Goal: Entertainment & Leisure: Consume media (video, audio)

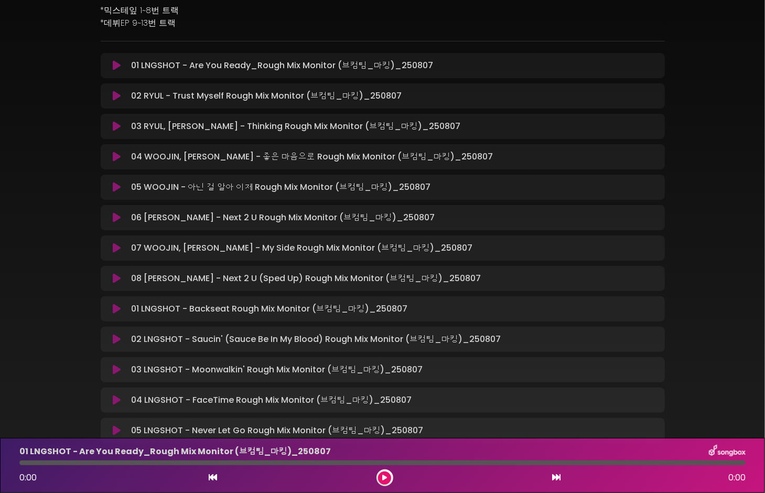
scroll to position [157, 0]
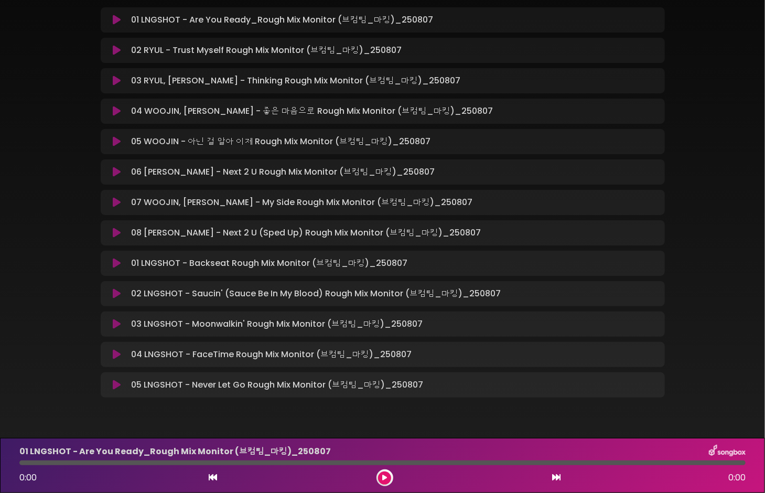
click at [119, 198] on icon at bounding box center [117, 202] width 8 height 10
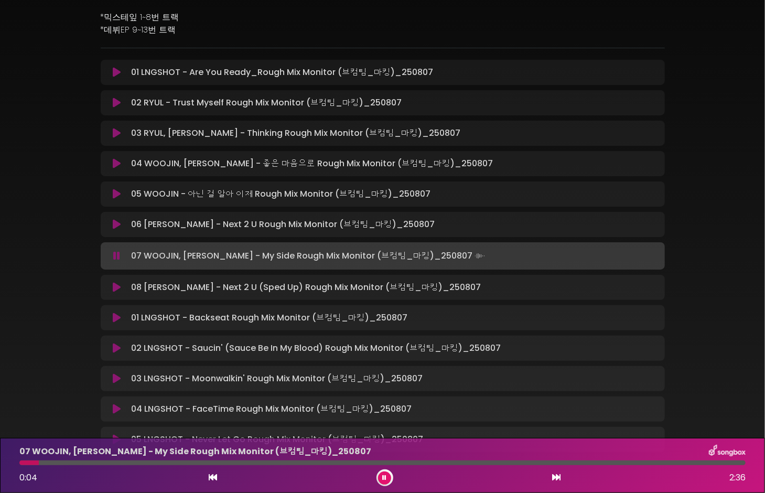
scroll to position [52, 0]
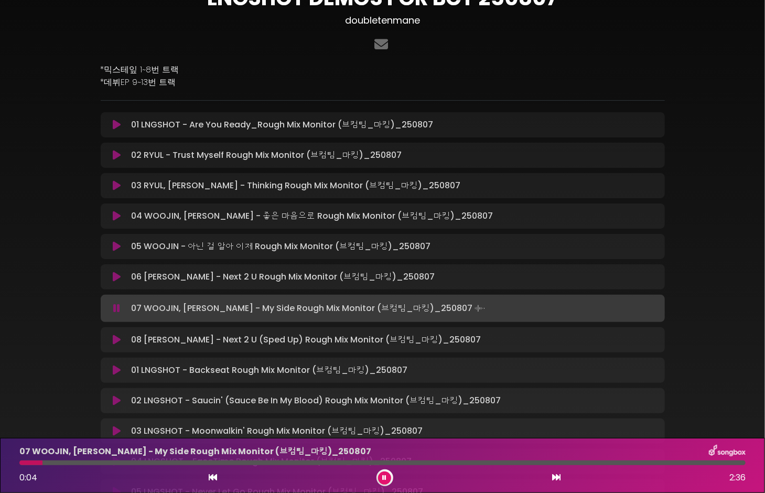
click at [122, 244] on button at bounding box center [117, 246] width 20 height 10
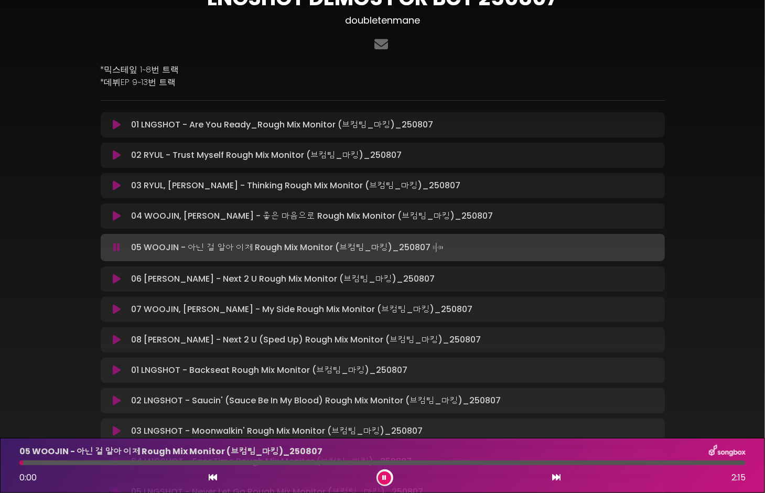
click at [112, 341] on button at bounding box center [117, 340] width 20 height 10
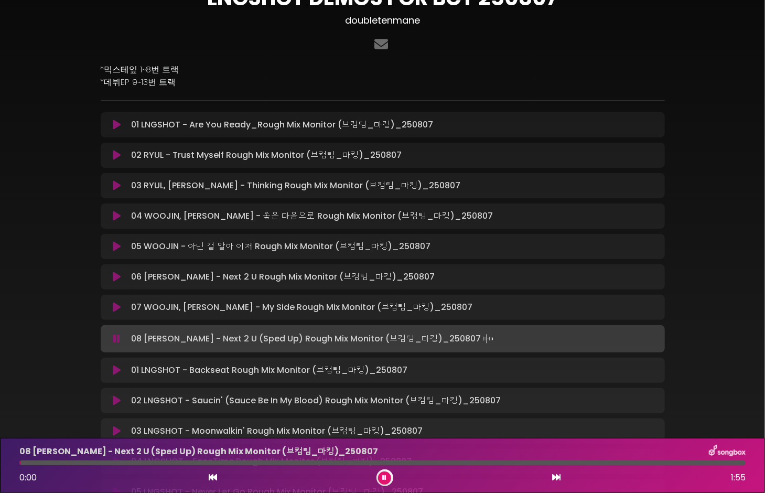
click at [111, 371] on button at bounding box center [117, 370] width 20 height 10
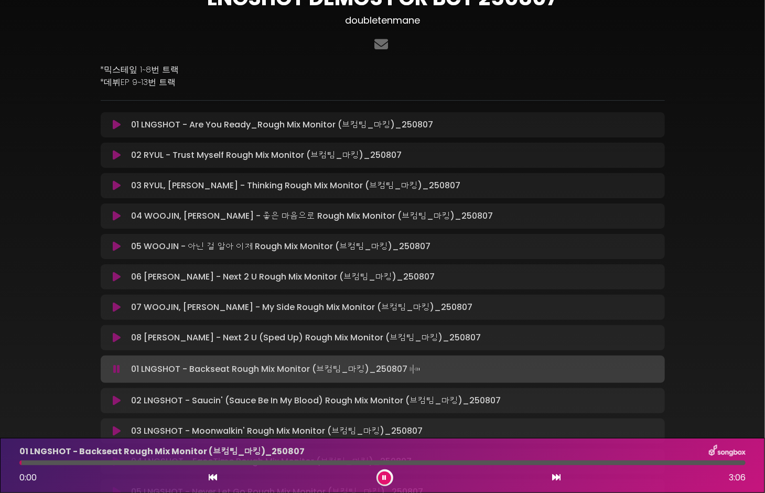
scroll to position [105, 0]
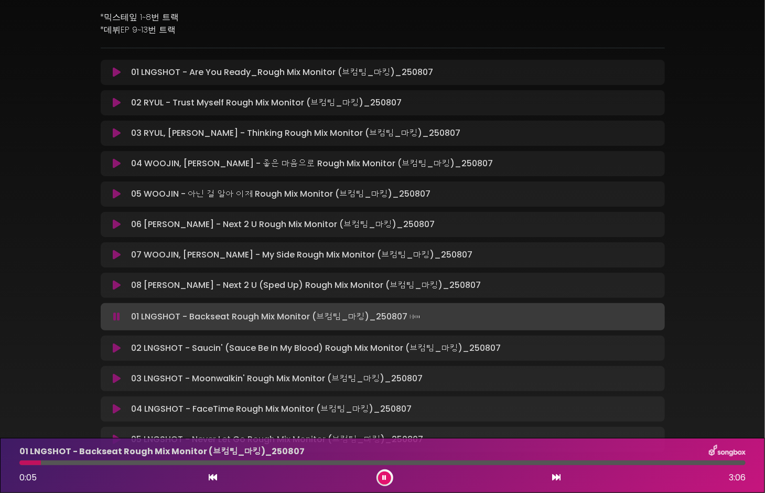
click at [62, 465] on div at bounding box center [382, 462] width 726 height 5
click at [138, 464] on div at bounding box center [382, 462] width 726 height 5
click at [691, 462] on div at bounding box center [382, 462] width 726 height 5
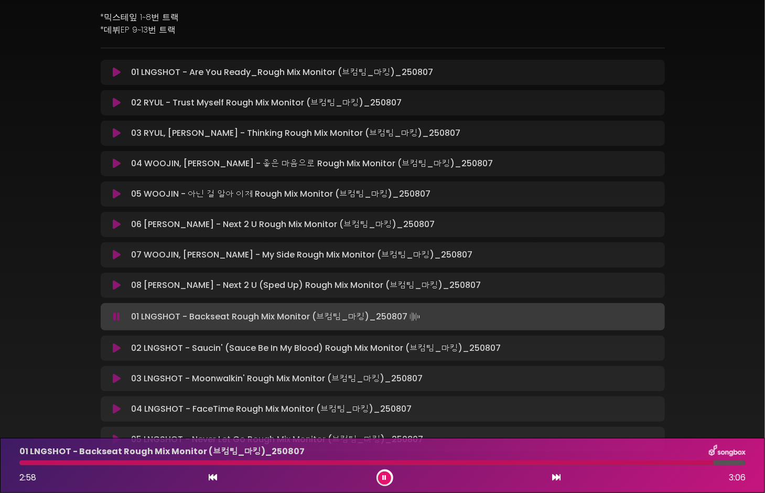
click at [655, 464] on div at bounding box center [366, 462] width 694 height 5
click at [501, 461] on div at bounding box center [338, 462] width 638 height 5
click at [410, 462] on div at bounding box center [267, 462] width 497 height 5
click at [347, 459] on div "01 LNGSHOT - Backseat Rough Mix Monitor (브컴팀_마킹)_[DATE] 1:40 3:06" at bounding box center [382, 465] width 739 height 41
click at [293, 463] on div at bounding box center [216, 462] width 394 height 5
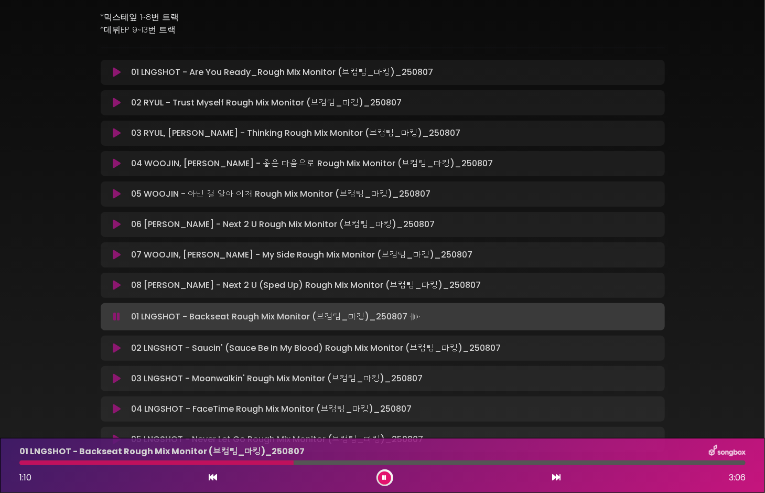
drag, startPoint x: 224, startPoint y: 462, endPoint x: 217, endPoint y: 462, distance: 7.3
click at [223, 462] on div at bounding box center [156, 462] width 274 height 5
click at [196, 461] on div at bounding box center [156, 462] width 274 height 5
click at [383, 479] on icon at bounding box center [385, 478] width 4 height 6
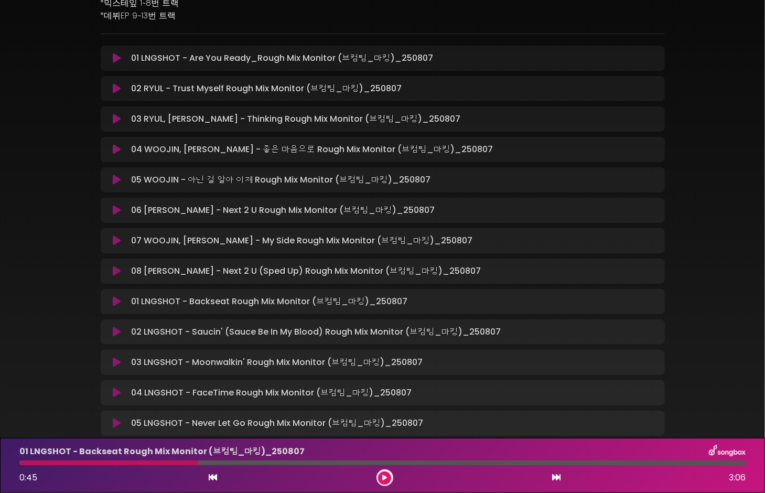
scroll to position [157, 0]
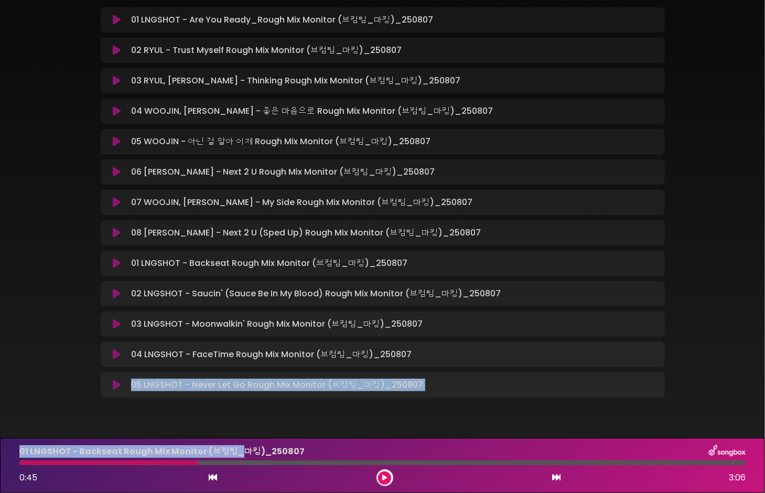
drag, startPoint x: 284, startPoint y: 473, endPoint x: -29, endPoint y: 459, distance: 313.9
click at [0, 459] on html "× LNGSHOT DEMOS FOR BCT 250807 doubletenmane ×" at bounding box center [382, 246] width 765 height 493
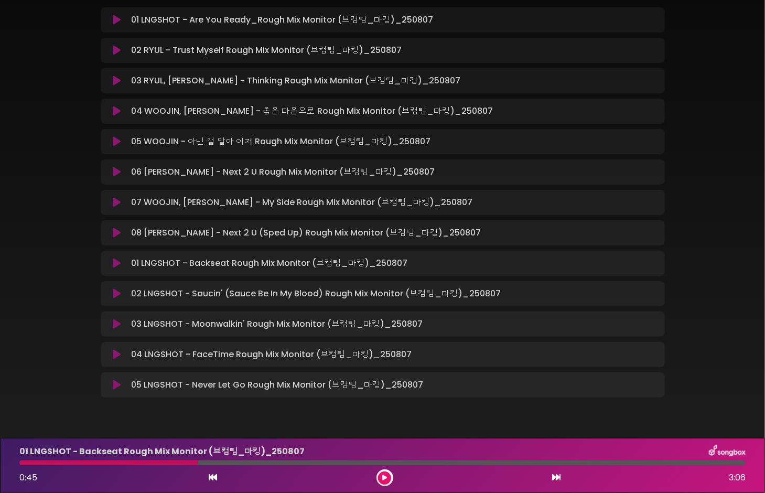
click at [26, 463] on div at bounding box center [108, 462] width 179 height 5
click at [16, 464] on div at bounding box center [382, 462] width 739 height 5
click at [19, 464] on div at bounding box center [382, 462] width 739 height 5
click at [20, 464] on div at bounding box center [108, 462] width 179 height 5
drag, startPoint x: 254, startPoint y: 459, endPoint x: 33, endPoint y: 464, distance: 220.9
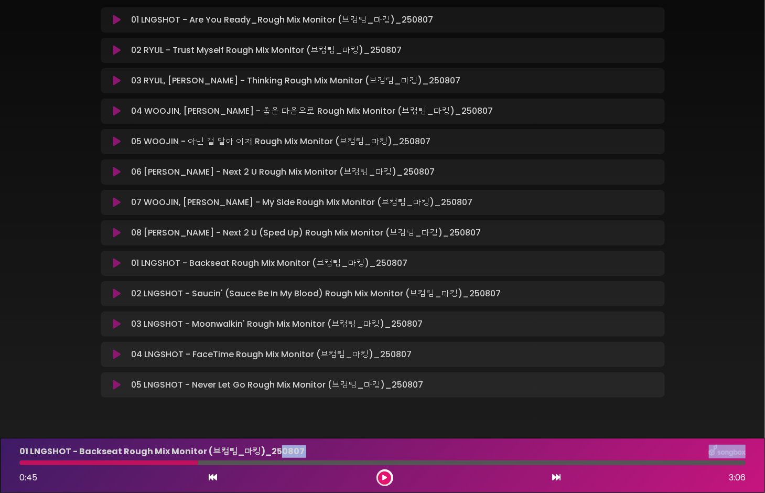
click at [33, 464] on div "01 LNGSHOT - Backseat Rough Mix Monitor (브컴팀_마킹)_[DATE] 0:45 3:06" at bounding box center [382, 465] width 739 height 41
click at [127, 463] on div at bounding box center [108, 462] width 179 height 5
click at [389, 479] on button at bounding box center [384, 478] width 13 height 13
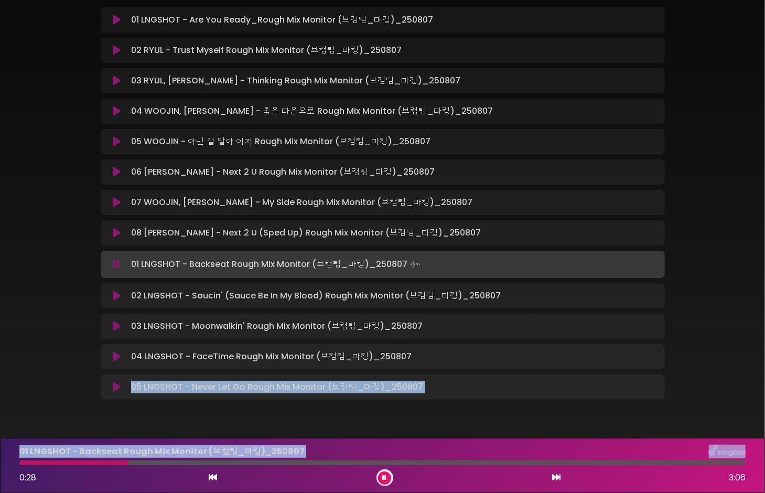
drag, startPoint x: 170, startPoint y: 465, endPoint x: -40, endPoint y: 469, distance: 210.4
click at [0, 469] on html "× LNGSHOT DEMOS FOR BCT 250807 doubletenmane ×" at bounding box center [382, 246] width 765 height 493
click at [390, 479] on button at bounding box center [384, 478] width 13 height 13
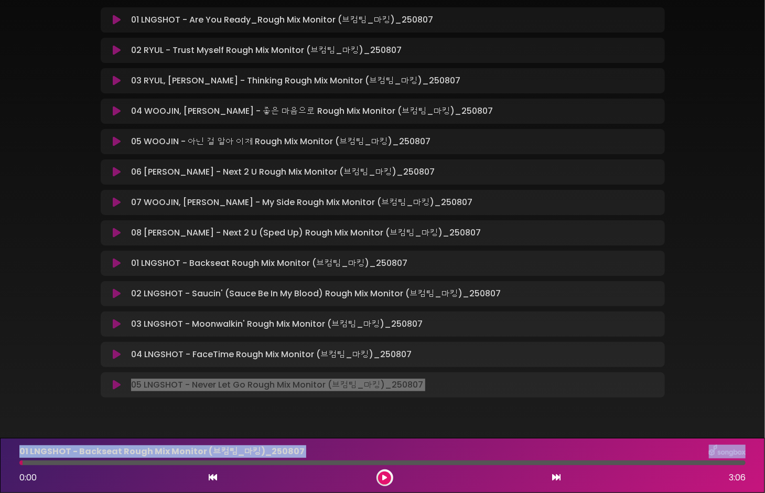
click at [387, 476] on icon at bounding box center [384, 478] width 5 height 6
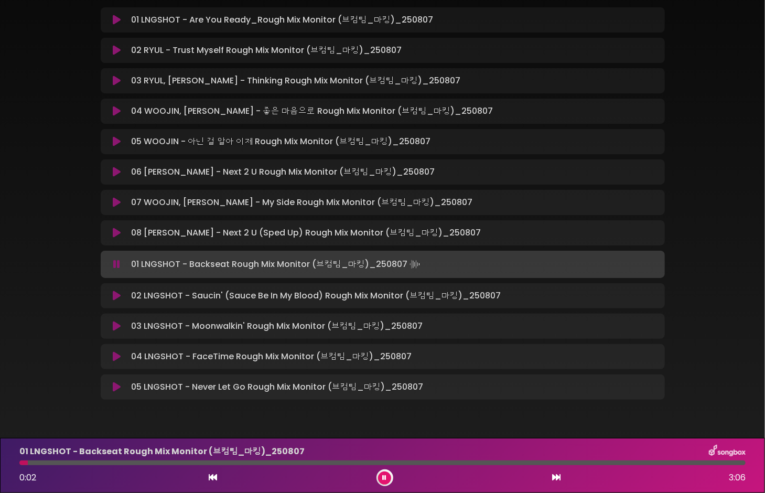
click at [393, 473] on div "0:02 3:06" at bounding box center [382, 477] width 739 height 17
click at [390, 474] on div at bounding box center [385, 477] width 17 height 17
click at [387, 477] on button at bounding box center [384, 478] width 13 height 13
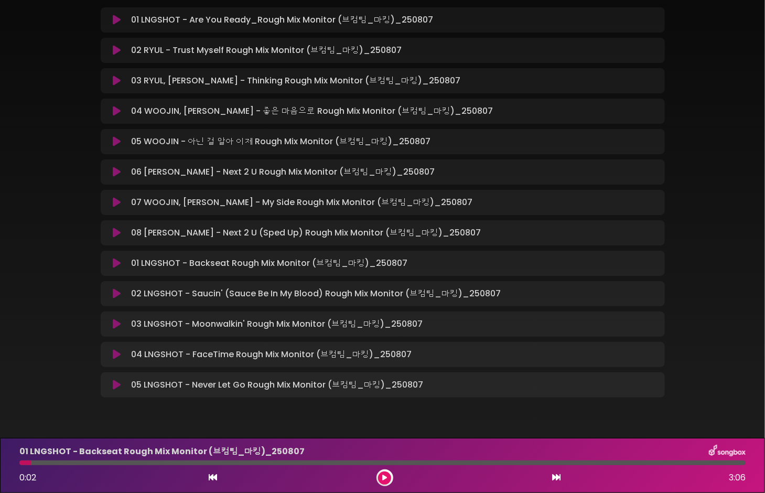
drag, startPoint x: 59, startPoint y: 459, endPoint x: -13, endPoint y: 455, distance: 71.5
click at [0, 455] on html "× LNGSHOT DEMOS FOR BCT 250807 doubletenmane ×" at bounding box center [382, 246] width 765 height 493
click at [18, 462] on div at bounding box center [382, 462] width 739 height 5
drag, startPoint x: 21, startPoint y: 462, endPoint x: 8, endPoint y: 465, distance: 12.9
click at [8, 465] on div "01 LNGSHOT - Backseat Rough Mix Monitor (브컴팀_마킹)_[DATE] 0:02 3:06" at bounding box center [382, 465] width 765 height 55
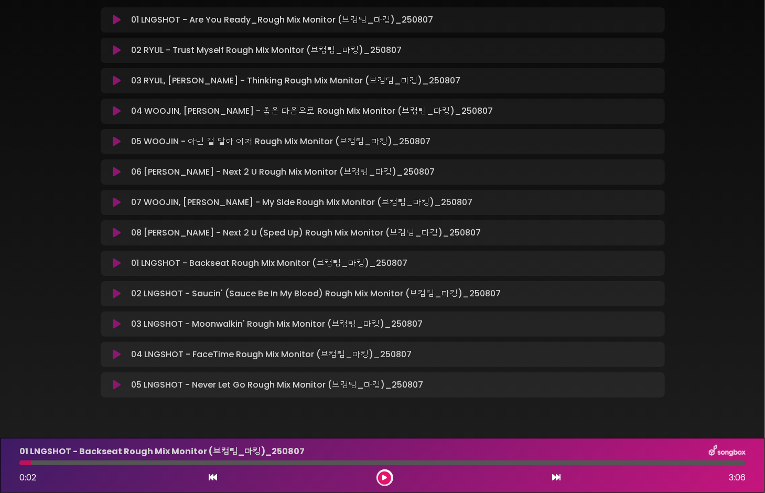
click at [23, 464] on div at bounding box center [25, 462] width 12 height 5
drag, startPoint x: 28, startPoint y: 463, endPoint x: 16, endPoint y: 463, distance: 12.6
click at [16, 463] on div at bounding box center [382, 462] width 739 height 5
click at [27, 463] on div at bounding box center [25, 462] width 12 height 5
drag, startPoint x: 33, startPoint y: 463, endPoint x: 18, endPoint y: 464, distance: 14.7
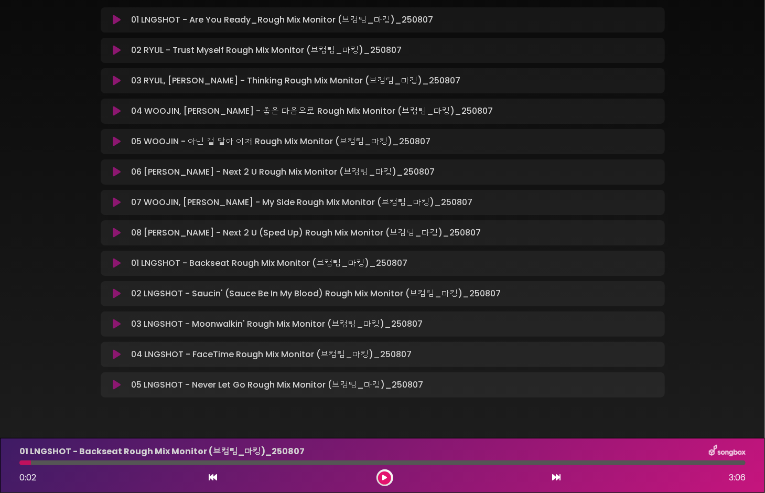
click at [18, 464] on div at bounding box center [382, 462] width 739 height 5
drag, startPoint x: 206, startPoint y: 478, endPoint x: 215, endPoint y: 481, distance: 9.6
click at [207, 478] on div "0:02 3:06" at bounding box center [382, 477] width 739 height 17
click at [215, 481] on icon at bounding box center [213, 477] width 8 height 8
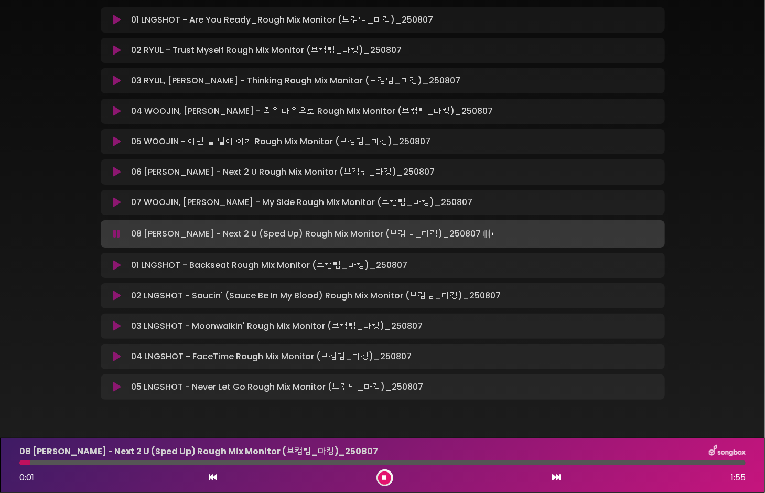
click at [117, 267] on icon at bounding box center [117, 265] width 8 height 10
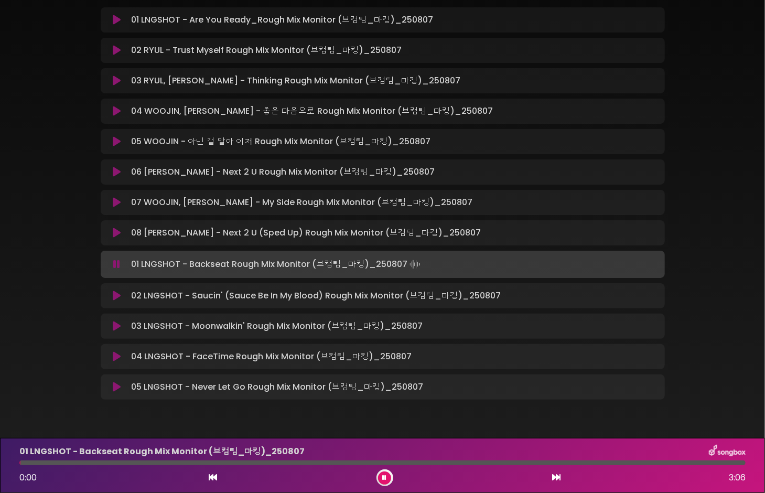
drag, startPoint x: 379, startPoint y: 480, endPoint x: 364, endPoint y: 483, distance: 15.4
click at [380, 480] on button at bounding box center [384, 478] width 13 height 13
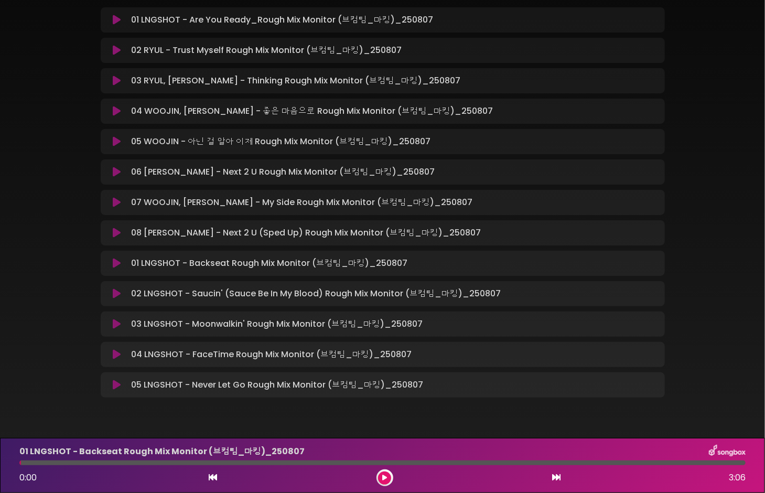
click at [386, 479] on icon at bounding box center [384, 478] width 5 height 6
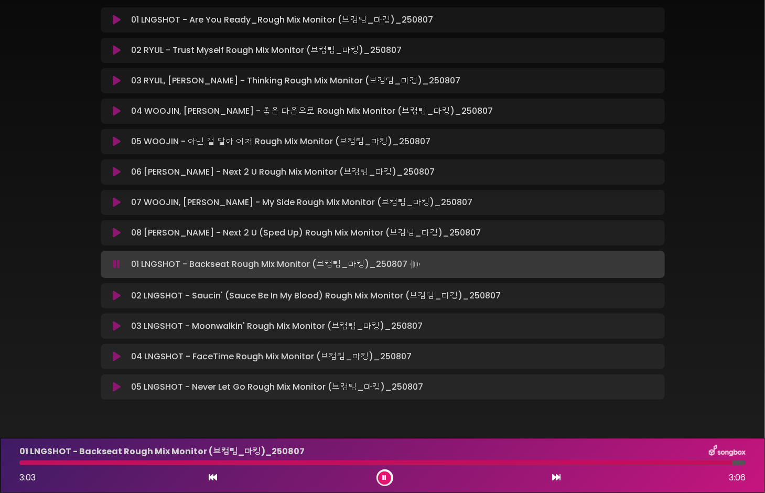
click at [391, 469] on div "01 LNGSHOT - Backseat Rough Mix Monitor (브컴팀_마킹)_[DATE] 3:03 3:06" at bounding box center [382, 465] width 739 height 41
click at [387, 474] on button at bounding box center [384, 478] width 13 height 13
